Goal: Information Seeking & Learning: Check status

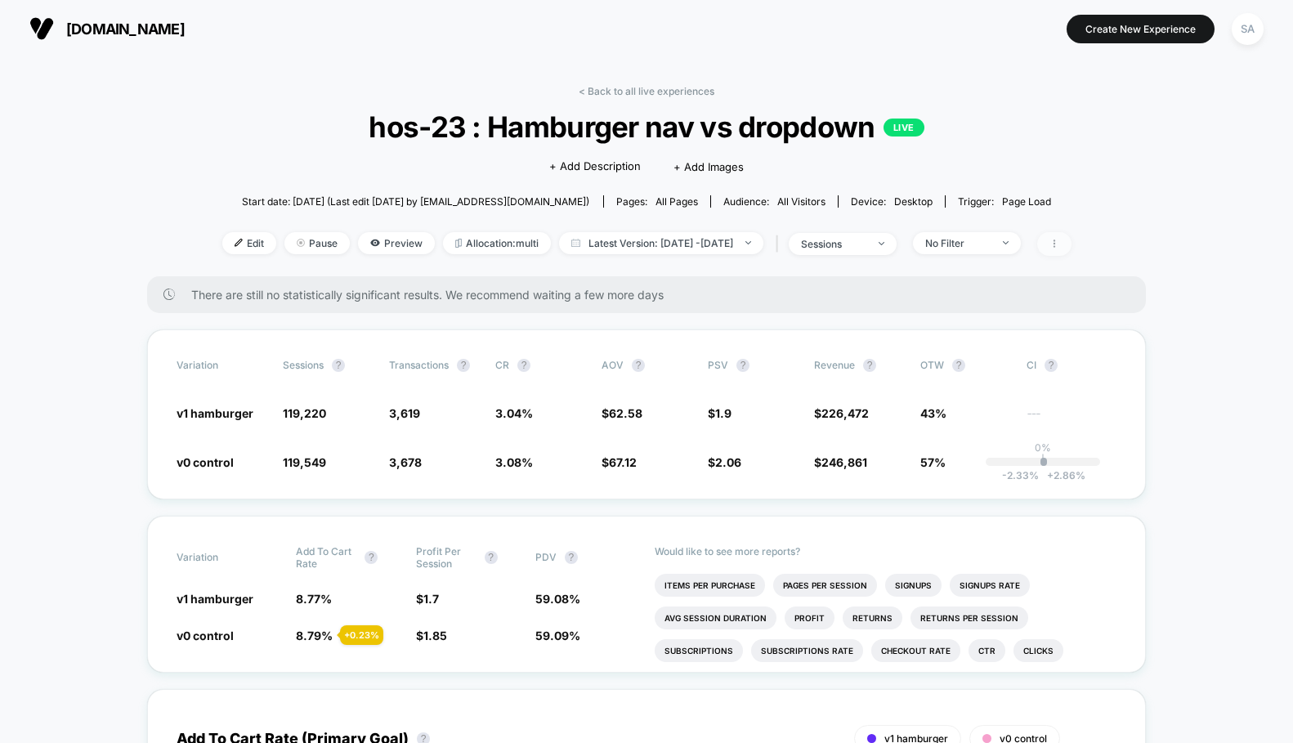
click at [1059, 248] on icon at bounding box center [1054, 244] width 10 height 10
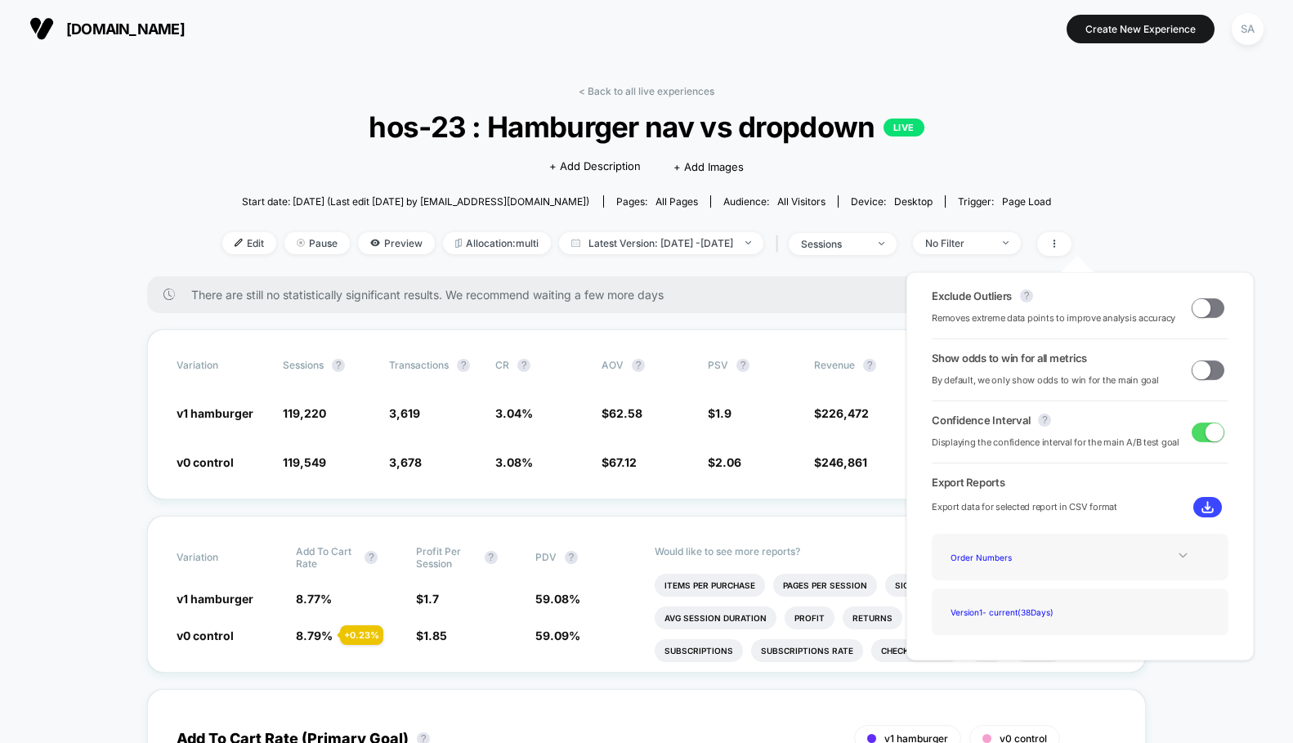
click at [1178, 556] on icon at bounding box center [1182, 555] width 8 height 5
click at [977, 583] on div "Experience Data" at bounding box center [1009, 579] width 131 height 22
click at [1181, 556] on icon at bounding box center [1183, 555] width 12 height 12
click at [982, 555] on div "Order Numbers" at bounding box center [1009, 557] width 131 height 22
click at [1152, 616] on div "Version 1 - current ( 38 Days)" at bounding box center [1080, 612] width 272 height 22
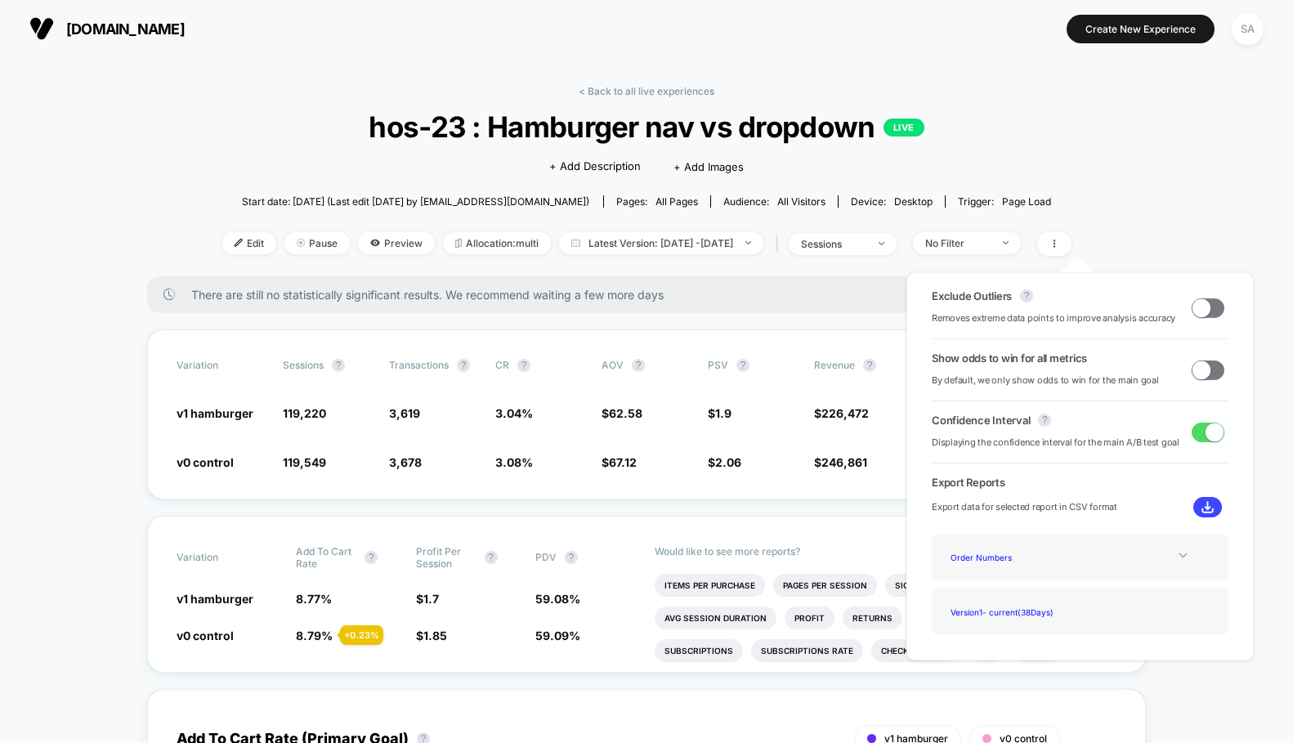
click at [1204, 511] on img at bounding box center [1207, 507] width 12 height 12
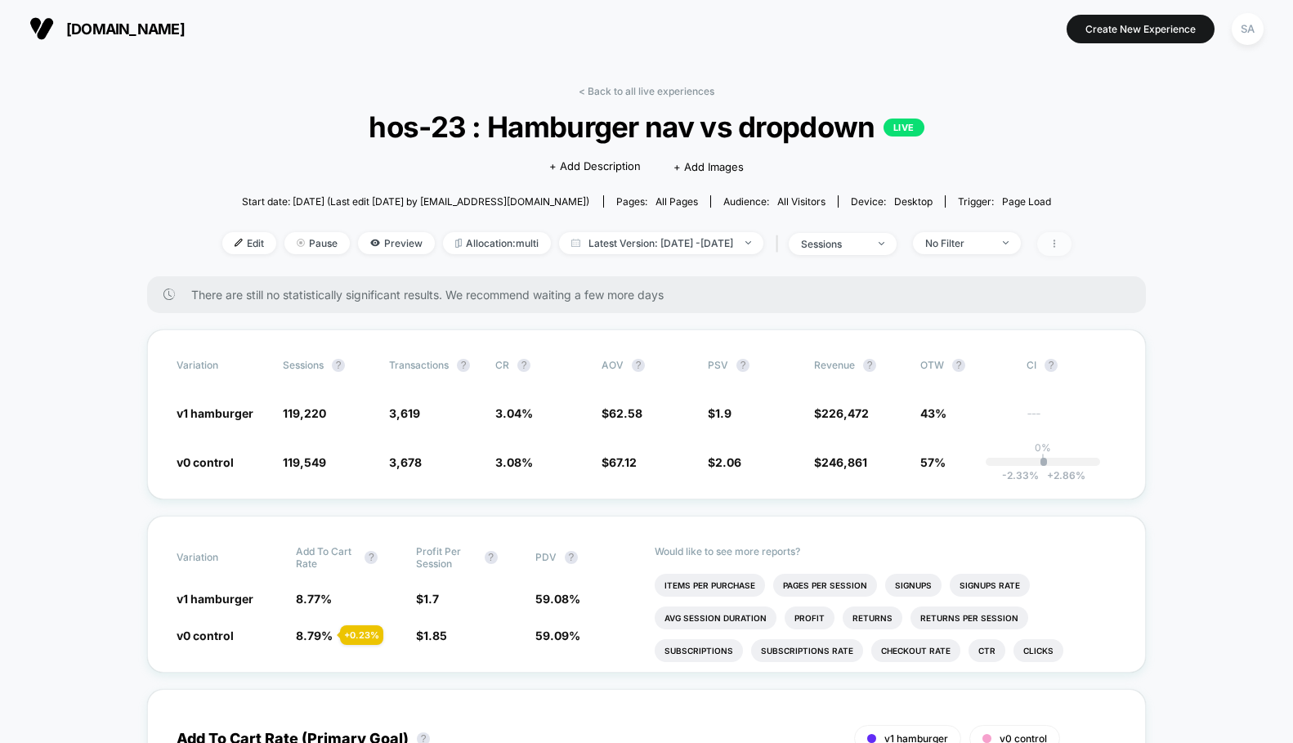
click at [1054, 243] on icon at bounding box center [1053, 243] width 2 height 8
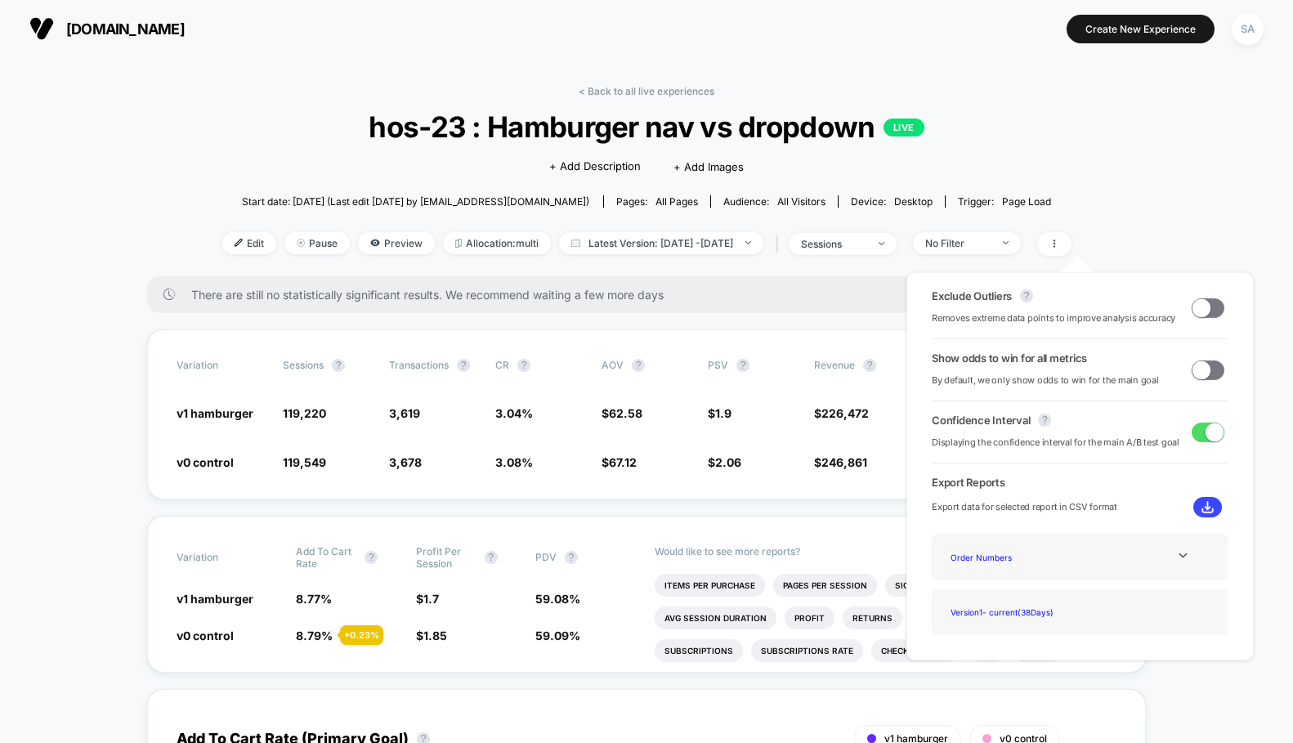
click at [1167, 621] on div "Version 1 - current ( 38 Days)" at bounding box center [1080, 612] width 272 height 22
click at [1177, 561] on icon at bounding box center [1183, 555] width 12 height 12
click at [989, 576] on div "Experience Data" at bounding box center [1009, 579] width 131 height 22
click at [1202, 507] on img at bounding box center [1207, 507] width 12 height 12
